Goal: Task Accomplishment & Management: Complete application form

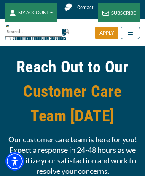
scroll to position [1882, 0]
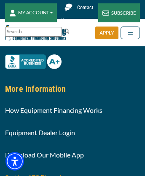
click at [37, 173] on link "Section 179 Financing" at bounding box center [36, 177] width 63 height 8
